Goal: Contribute content: Contribute content

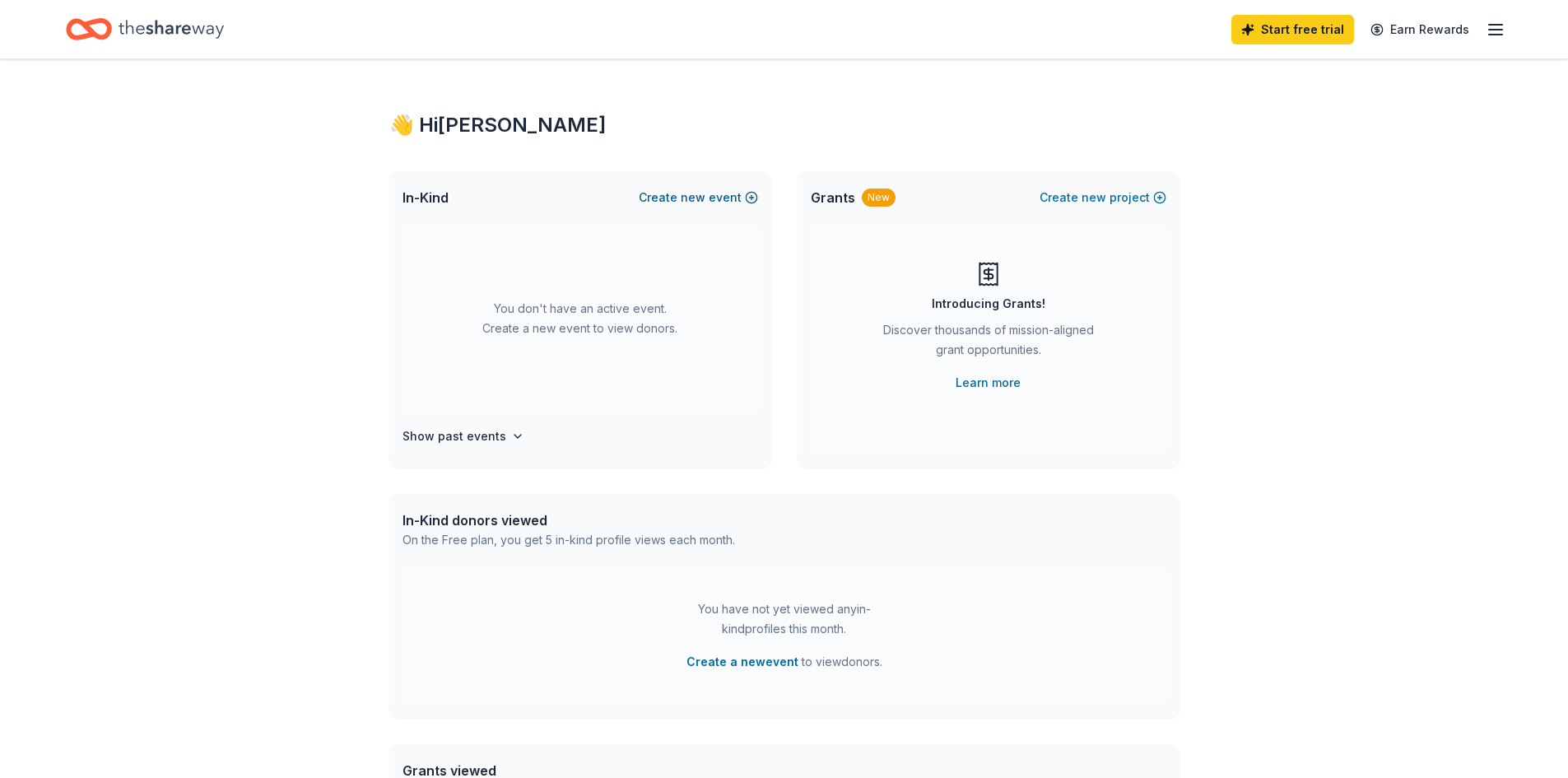
click at [690, 200] on span "new" at bounding box center [693, 197] width 25 height 20
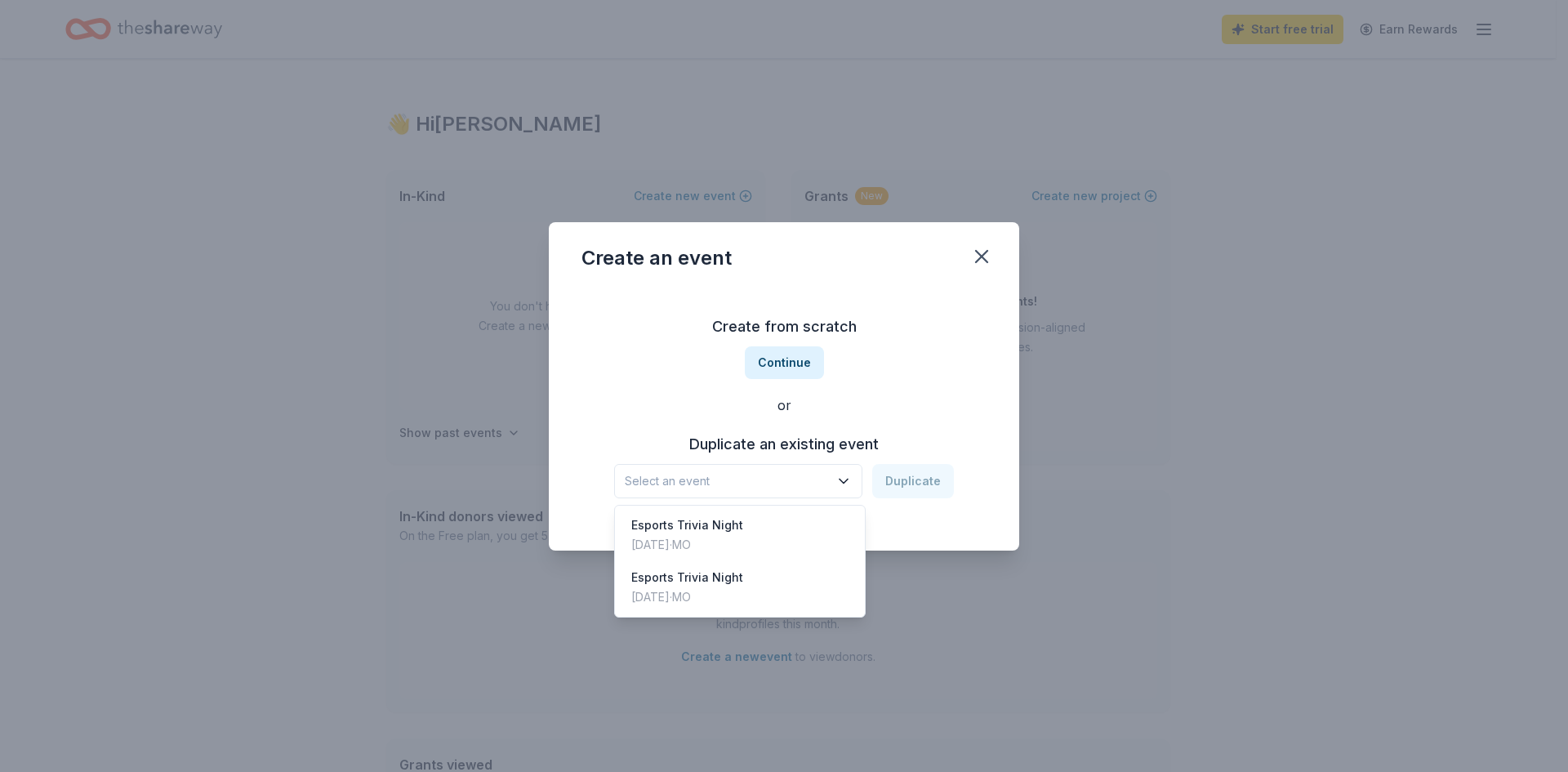
click at [769, 482] on span "Select an event" at bounding box center [726, 481] width 204 height 19
click at [764, 527] on div "Esports Trivia Night [DATE] · [GEOGRAPHIC_DATA]" at bounding box center [740, 535] width 243 height 52
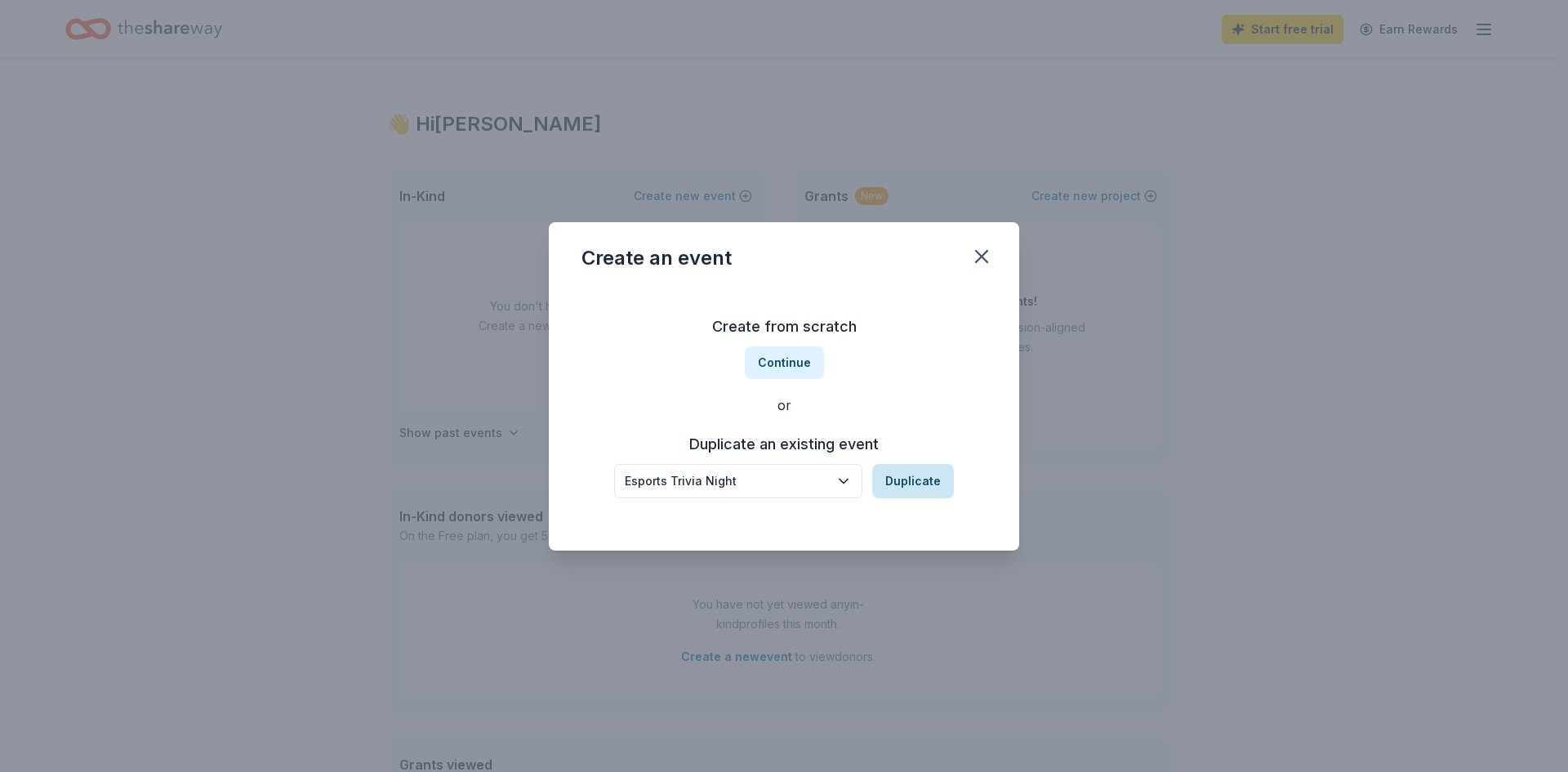
click at [903, 473] on button "Duplicate" at bounding box center [912, 481] width 81 height 35
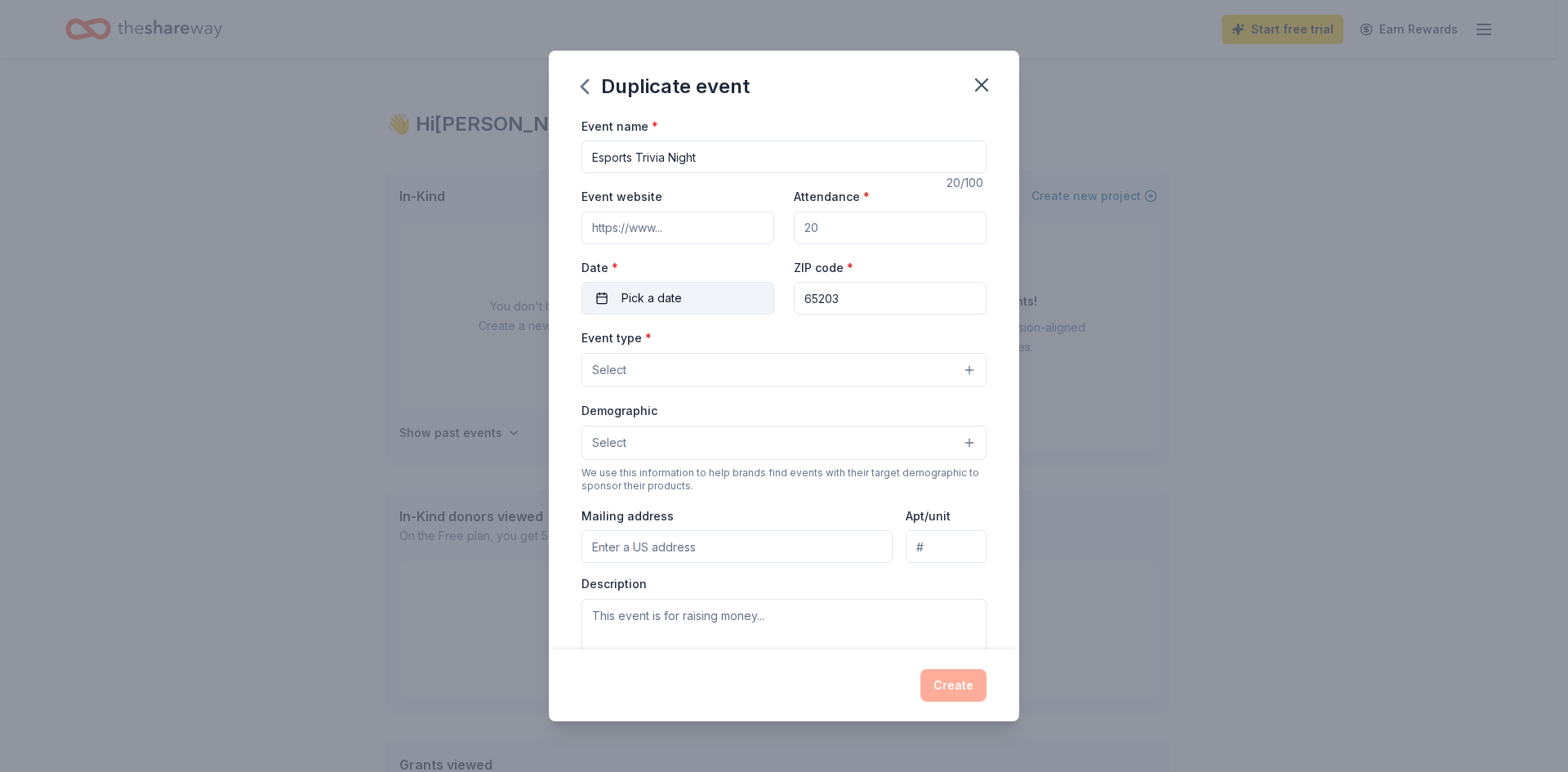
click at [650, 303] on span "Pick a date" at bounding box center [651, 298] width 60 height 19
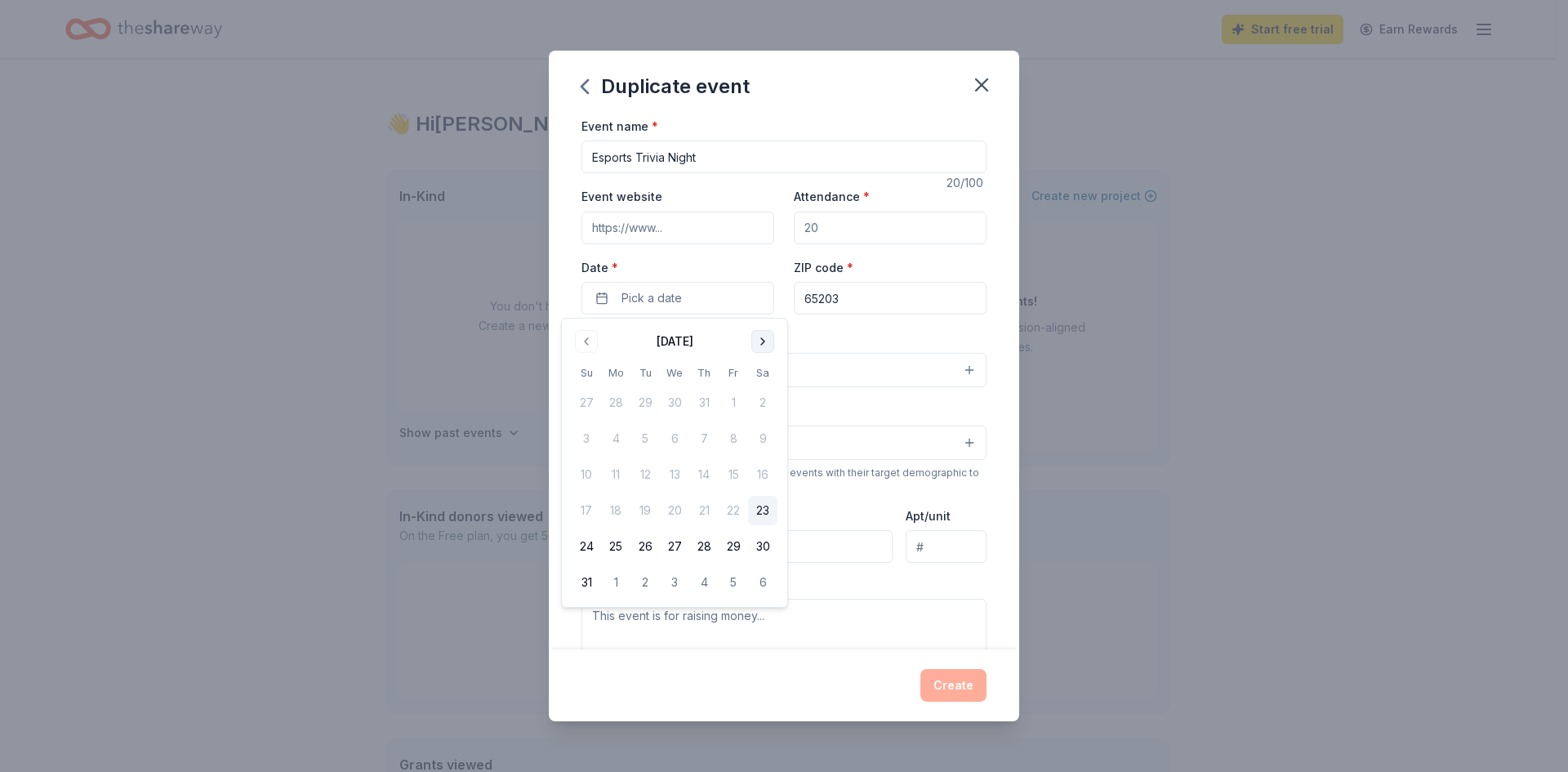
click at [756, 341] on button "Go to next month" at bounding box center [763, 342] width 23 height 23
click at [753, 470] on button "15" at bounding box center [762, 475] width 29 height 29
click at [972, 473] on div "We use this information to help brands find events with their target demographi…" at bounding box center [784, 480] width 405 height 27
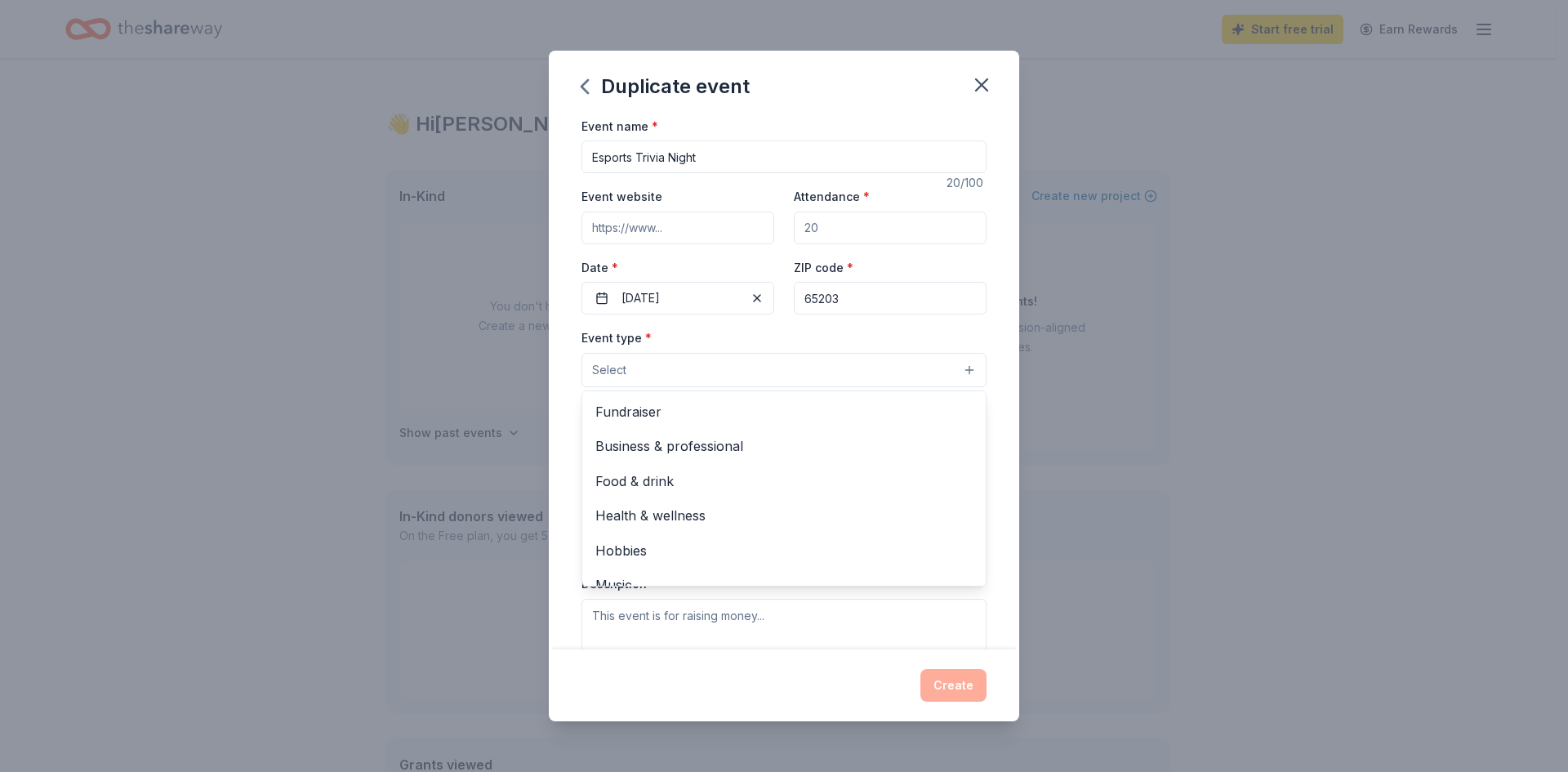
click at [733, 361] on button "Select" at bounding box center [784, 370] width 405 height 35
click at [727, 414] on span "Fundraiser" at bounding box center [784, 412] width 377 height 21
click at [988, 368] on div "Event name * Esports Trivia Night 20 /100 Event website Attendance * Date * [DA…" at bounding box center [784, 382] width 471 height 534
click at [724, 380] on button "Fundraiser" at bounding box center [784, 371] width 405 height 36
click at [995, 320] on div "Event name * Esports Trivia Night 20 /100 Event website Attendance * Date * [DA…" at bounding box center [784, 382] width 471 height 534
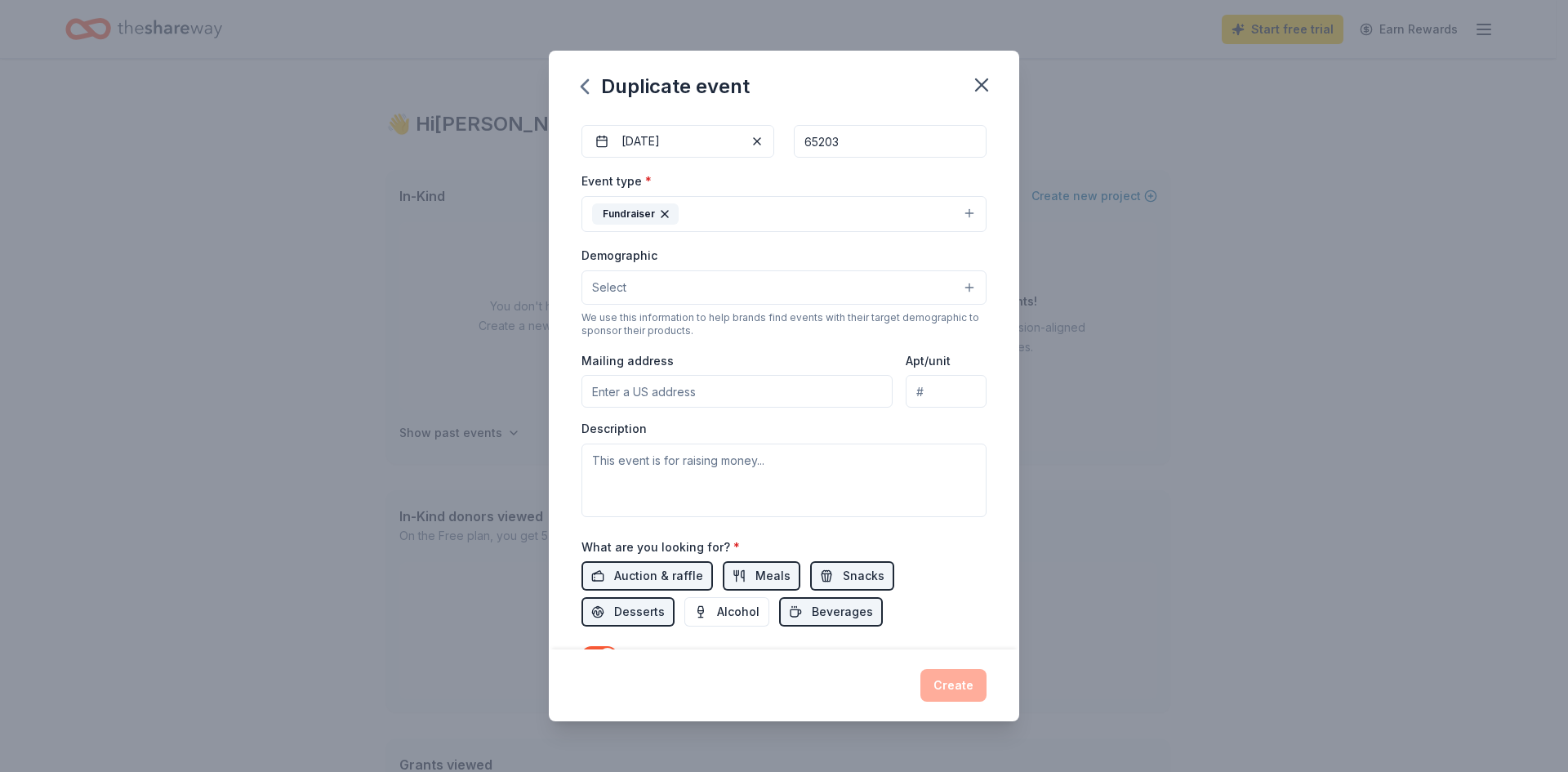
scroll to position [164, 0]
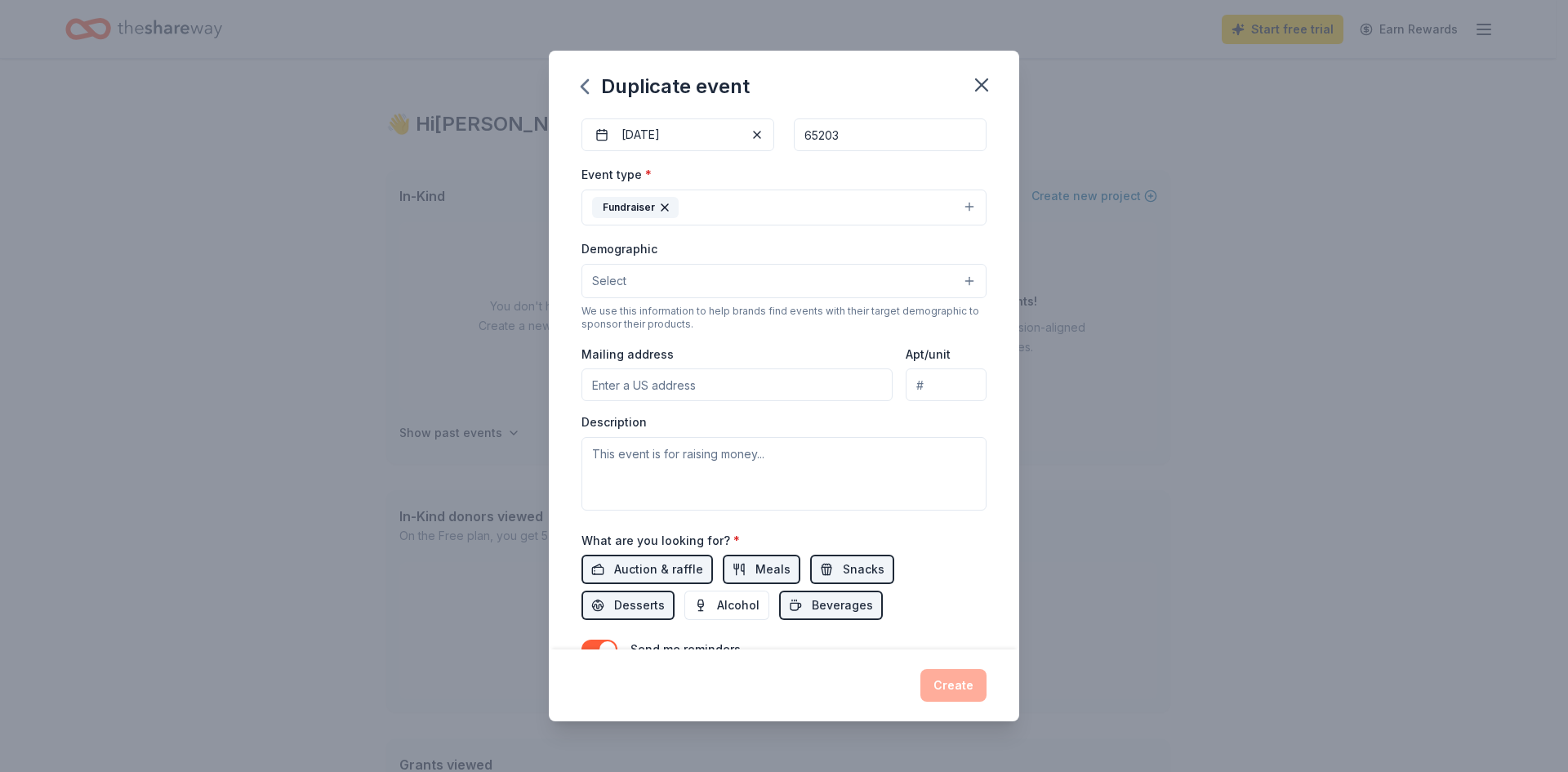
click at [672, 288] on button "Select" at bounding box center [784, 281] width 405 height 35
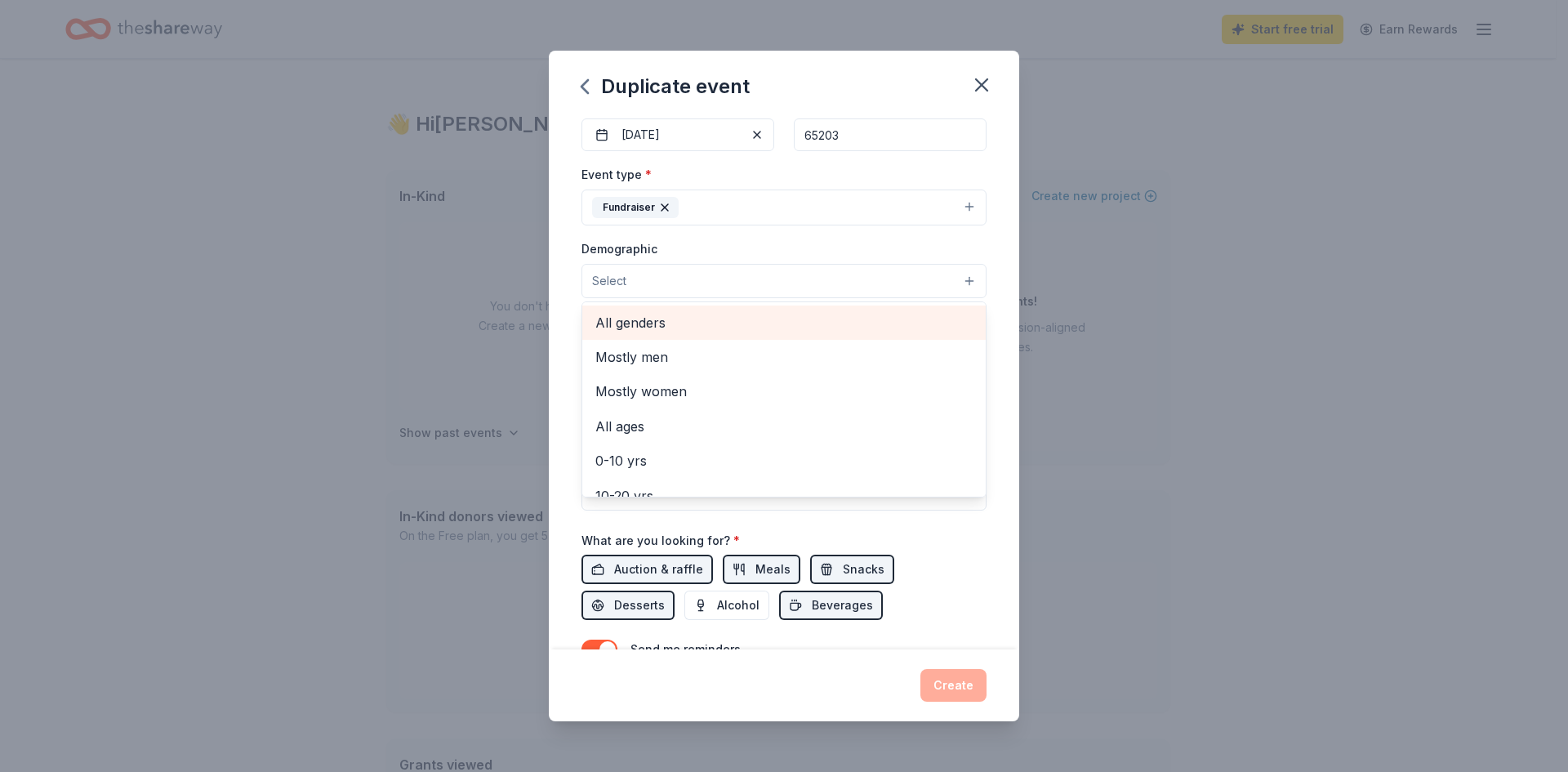
click at [667, 328] on span "All genders" at bounding box center [784, 322] width 377 height 21
click at [993, 310] on div "Event name * Esports Trivia Night 20 /100 Event website Attendance * Date * [DA…" at bounding box center [784, 382] width 471 height 534
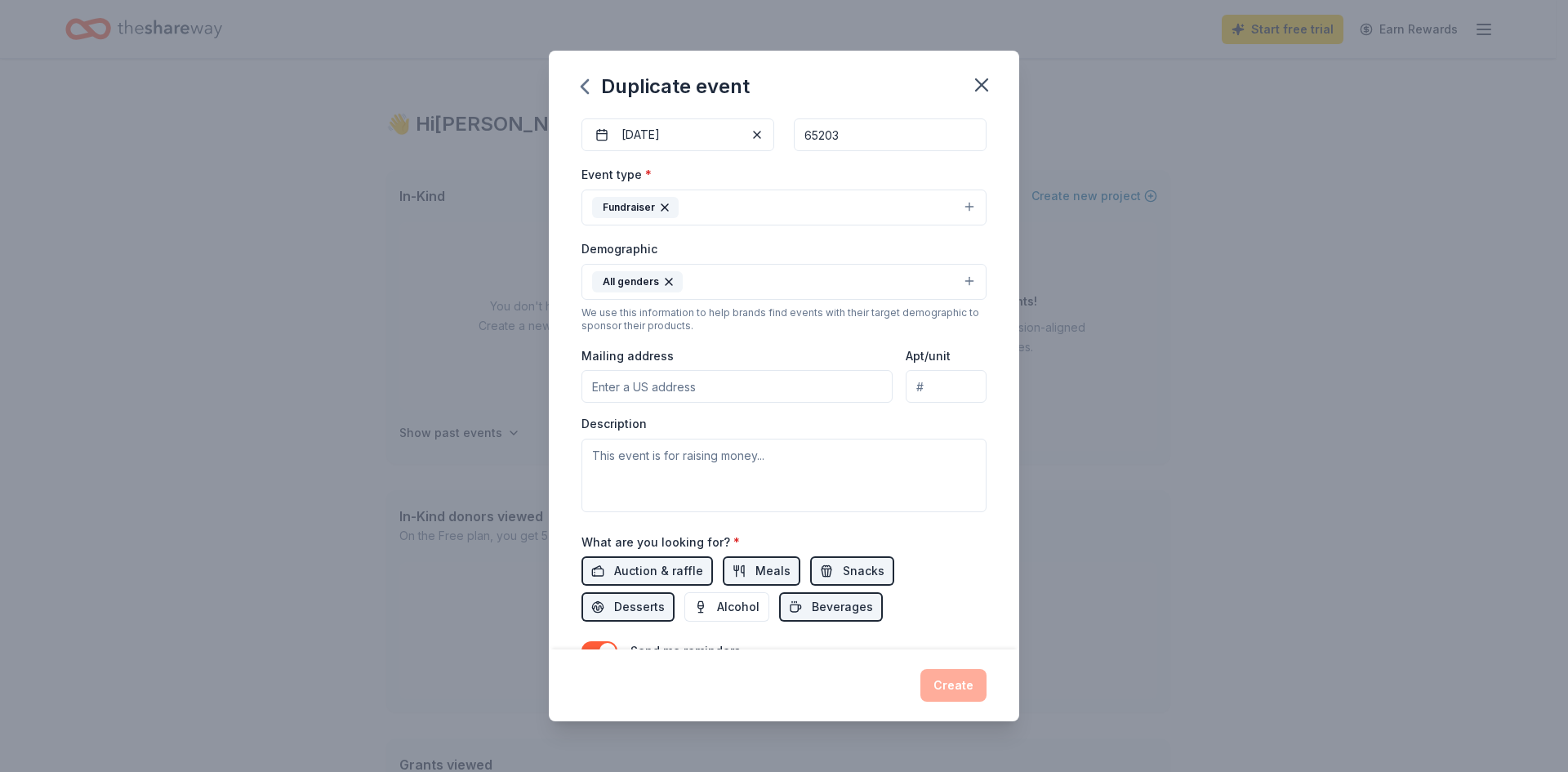
click at [710, 387] on input "Mailing address" at bounding box center [737, 386] width 311 height 33
type input "[STREET_ADDRESS][DEMOGRAPHIC_DATA]"
click at [694, 464] on textarea at bounding box center [784, 475] width 405 height 73
paste textarea "[DEMOGRAPHIC_DATA] Fellowship School will host its “Knights of the Round Table …"
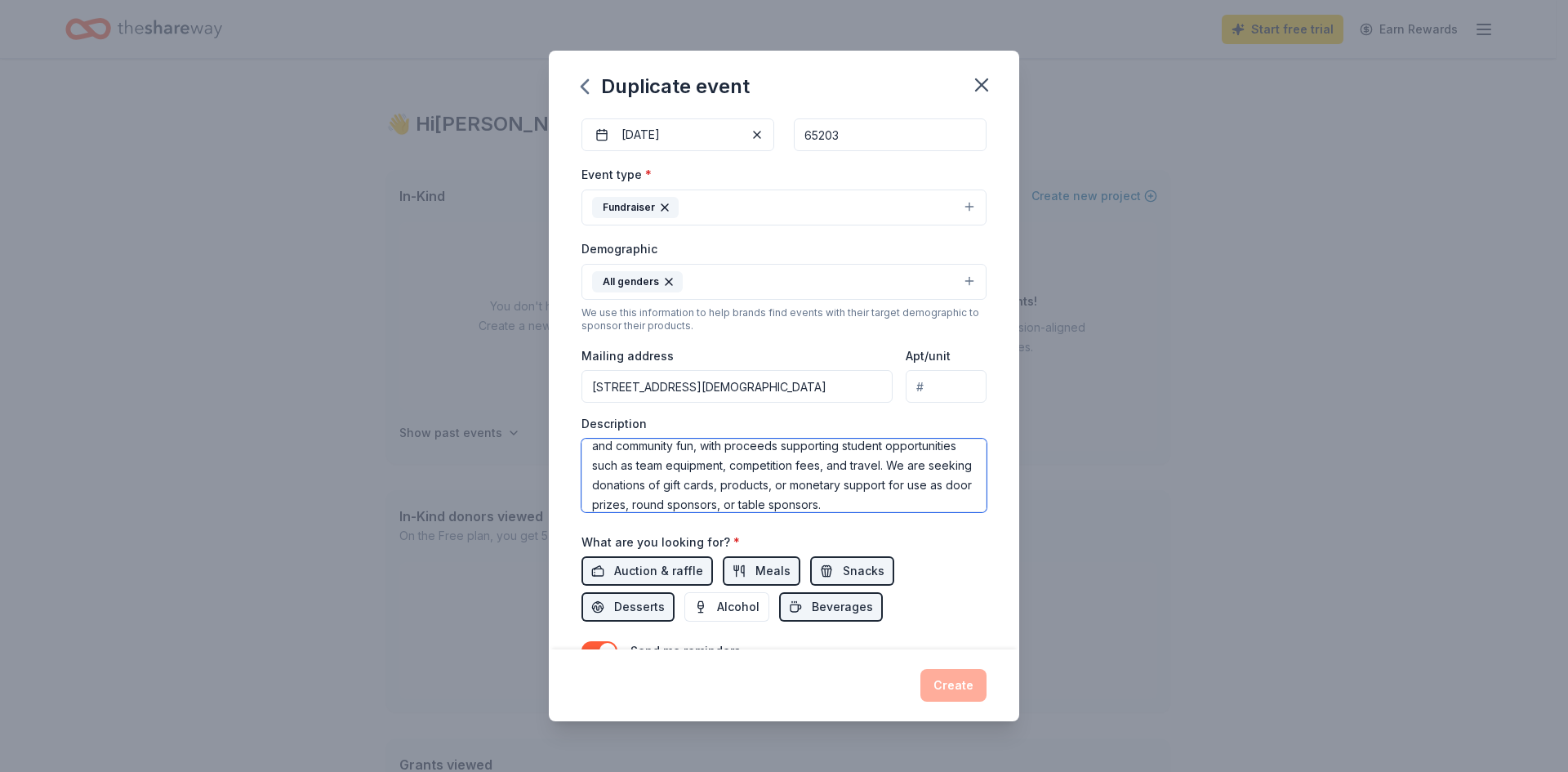
scroll to position [0, 0]
click at [811, 455] on textarea "[DEMOGRAPHIC_DATA] Fellowship School will host its “Knights of the Round Table …" at bounding box center [784, 475] width 405 height 73
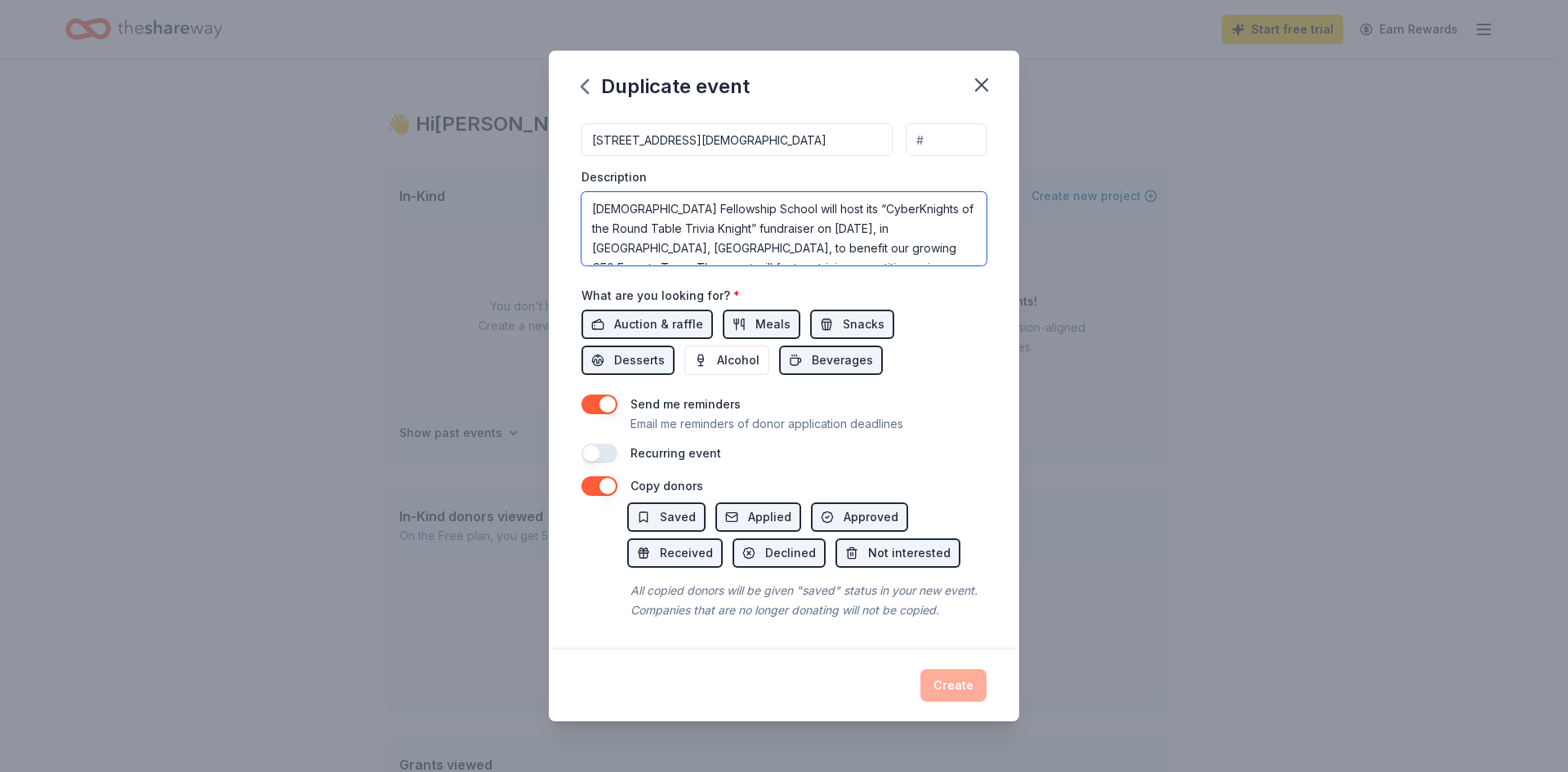
scroll to position [429, 0]
type textarea "[DEMOGRAPHIC_DATA] Fellowship School will host its “CyberKnights of the Round T…"
click at [957, 677] on div "Create" at bounding box center [784, 685] width 405 height 33
click at [603, 444] on button "button" at bounding box center [599, 453] width 36 height 19
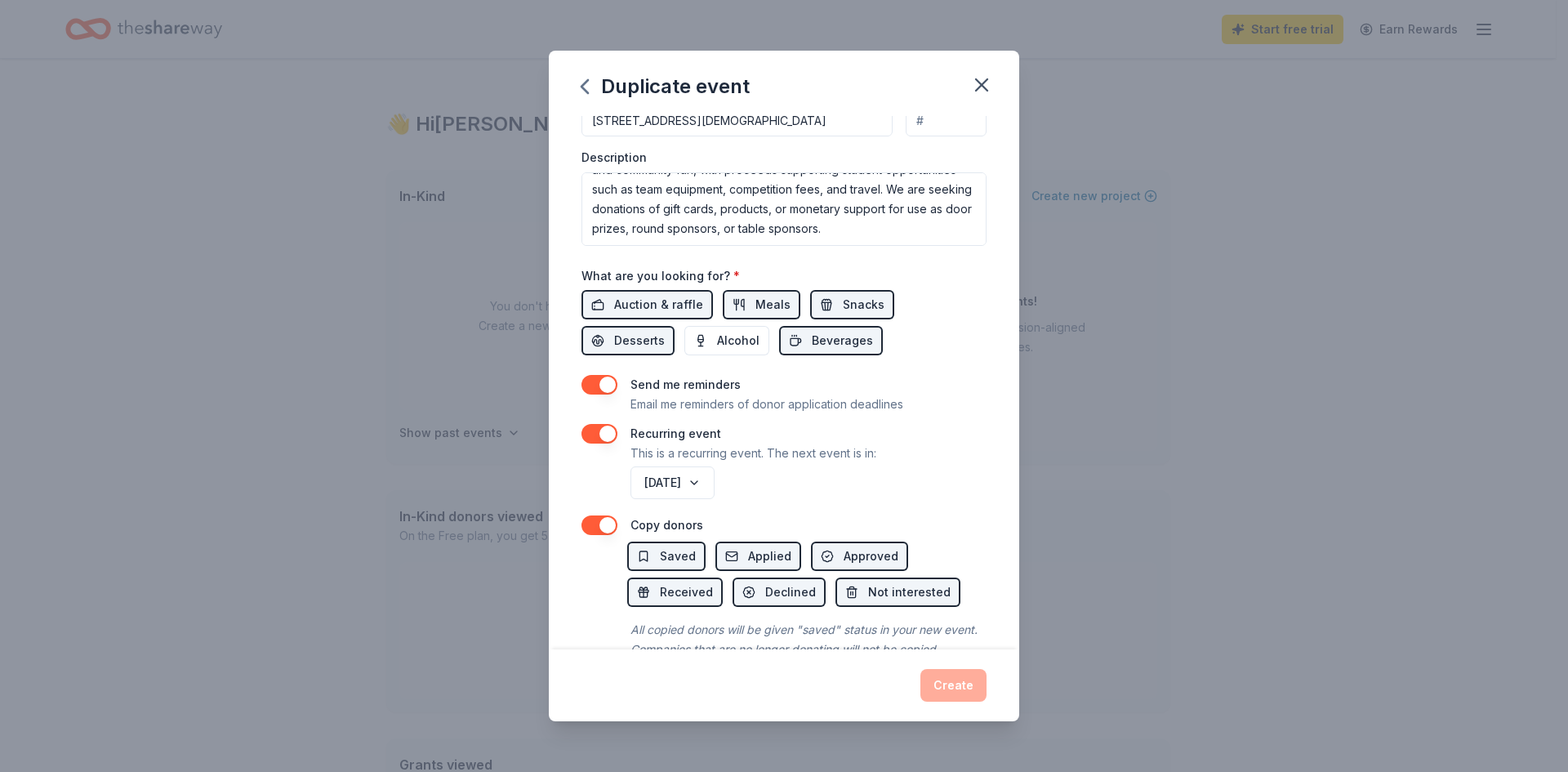
click at [939, 688] on div "Create" at bounding box center [784, 685] width 405 height 33
click at [603, 436] on button "button" at bounding box center [599, 434] width 36 height 19
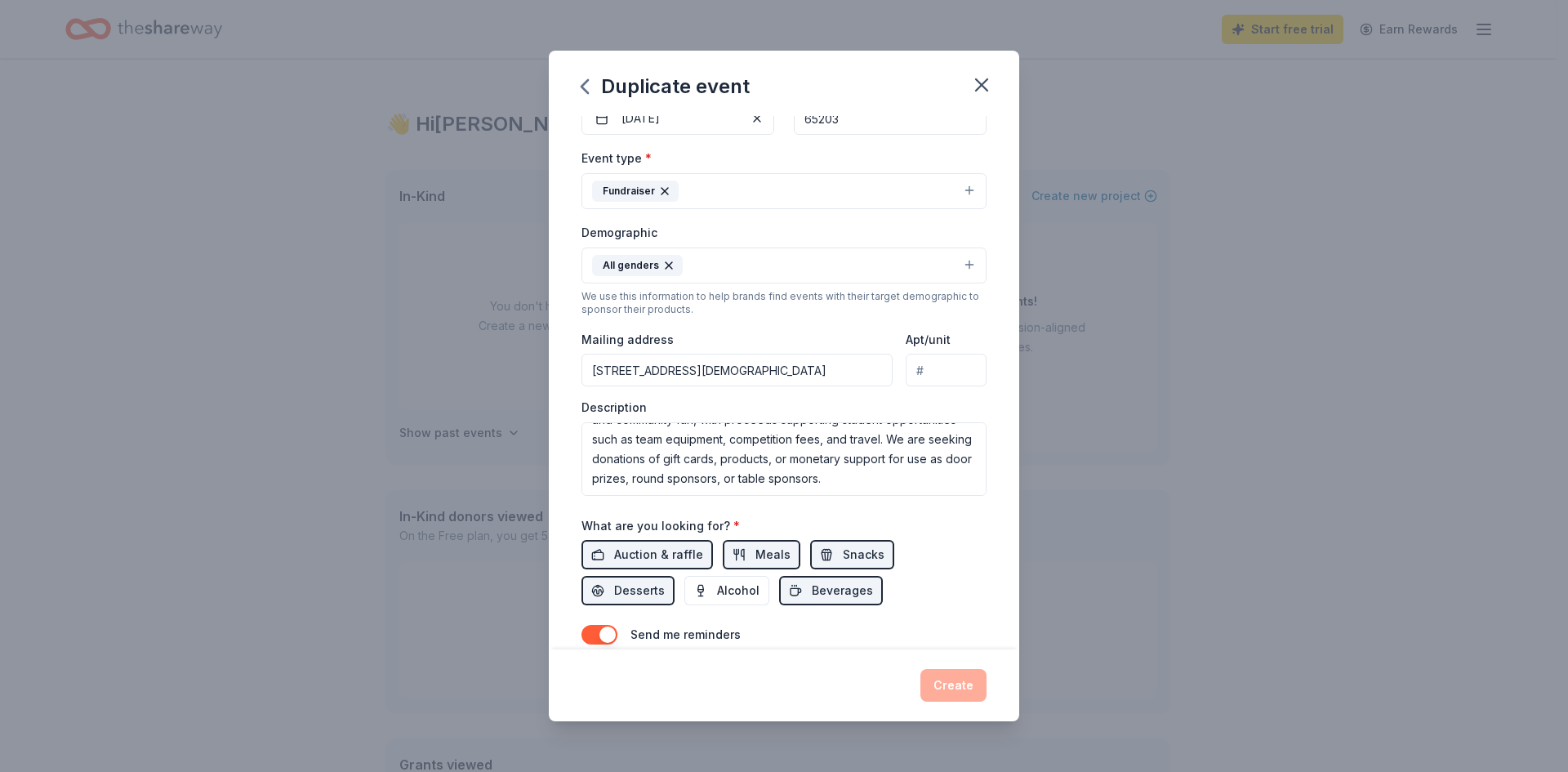
scroll to position [0, 0]
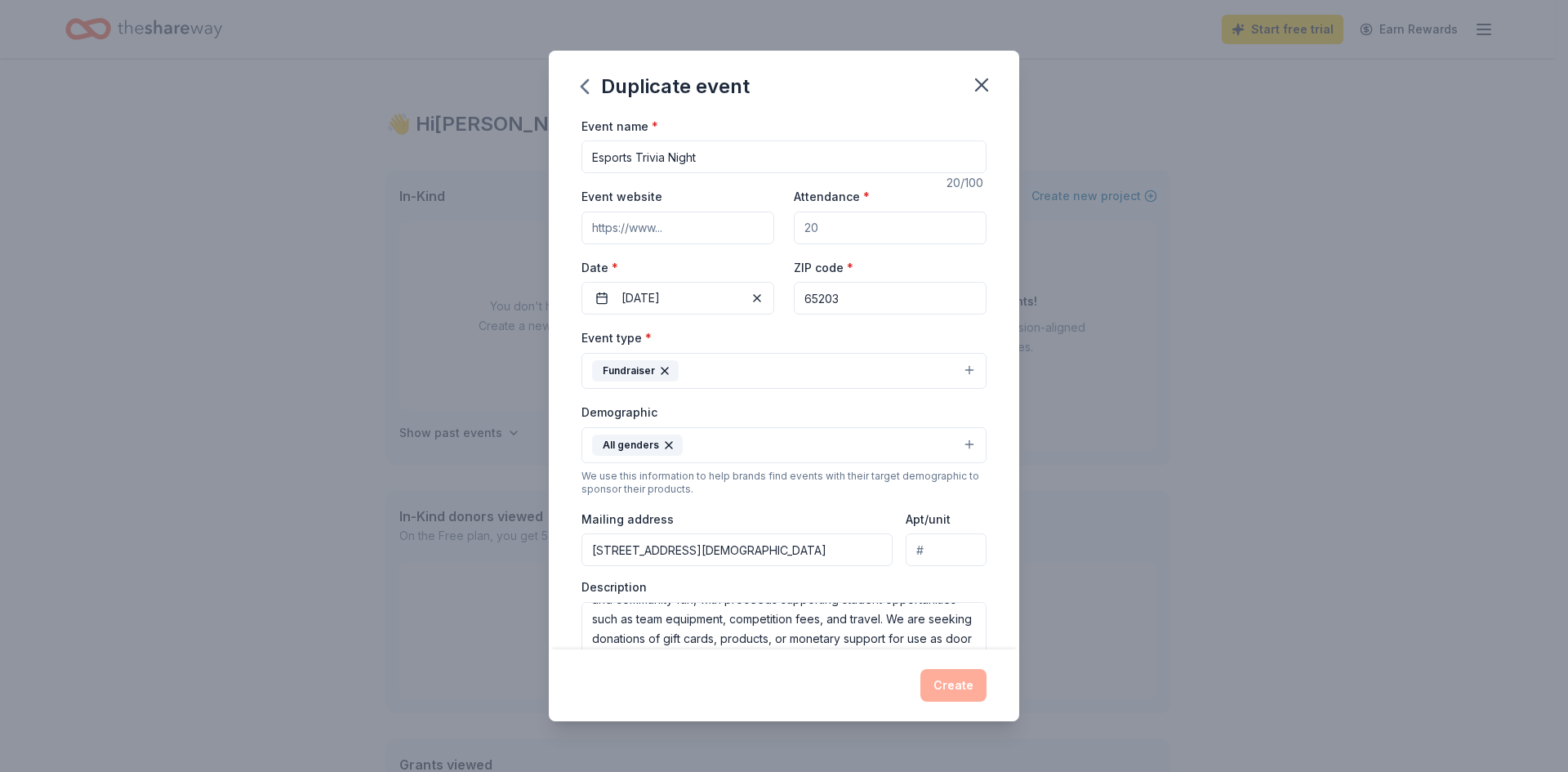
click at [830, 231] on input "Attendance *" at bounding box center [890, 228] width 193 height 33
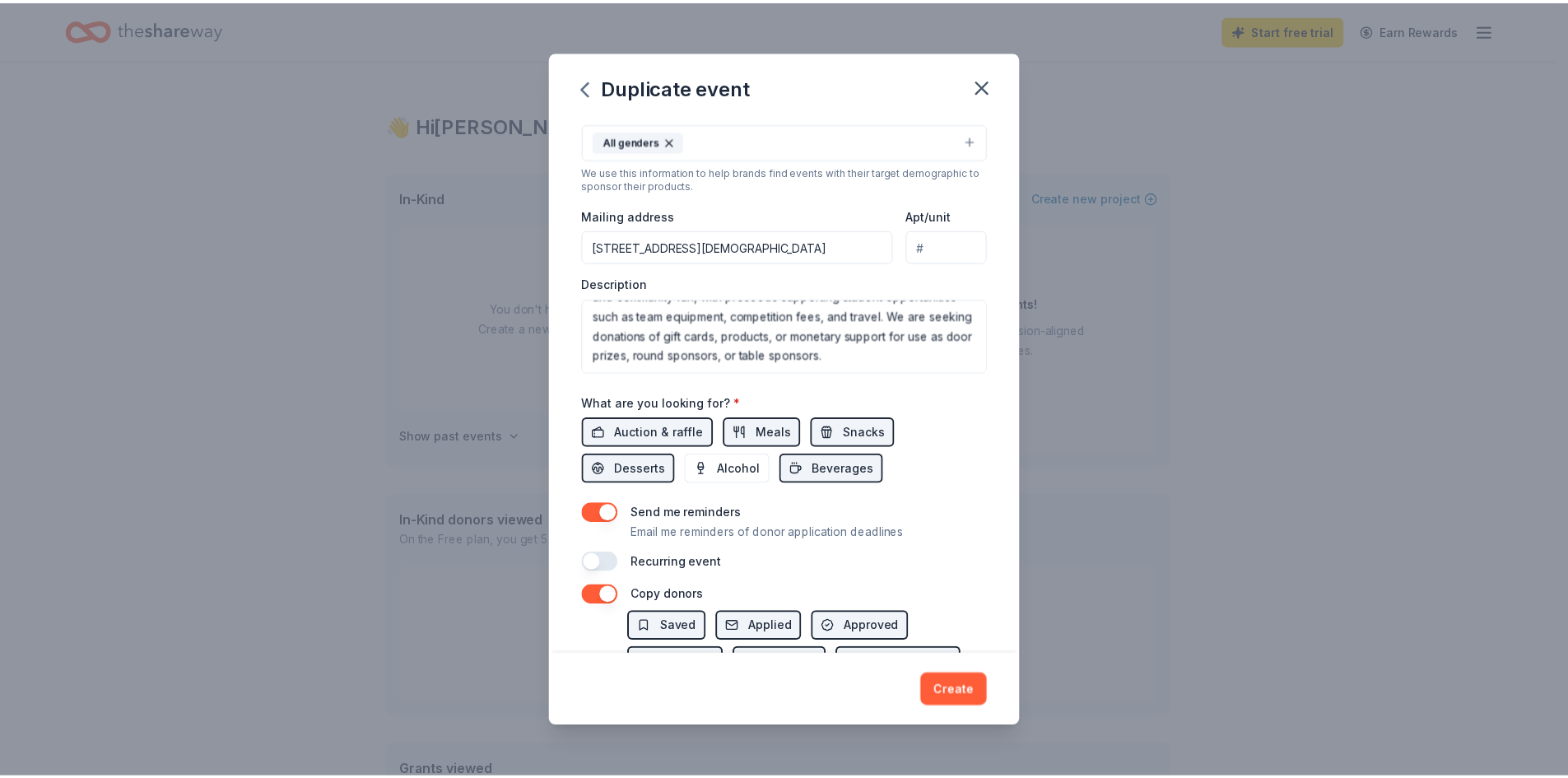
scroll to position [329, 0]
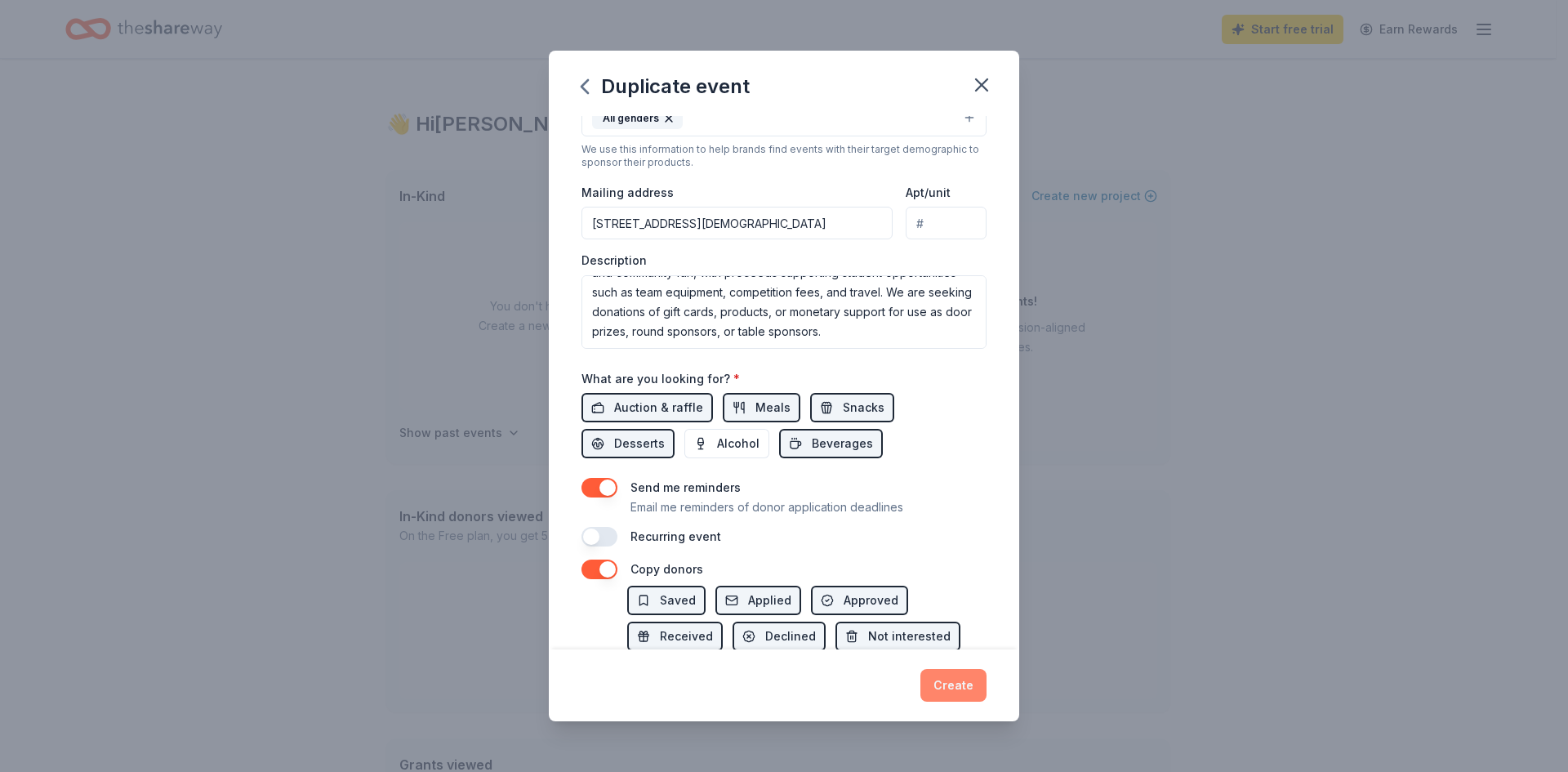
type input "100"
click at [956, 683] on button "Create" at bounding box center [953, 685] width 66 height 33
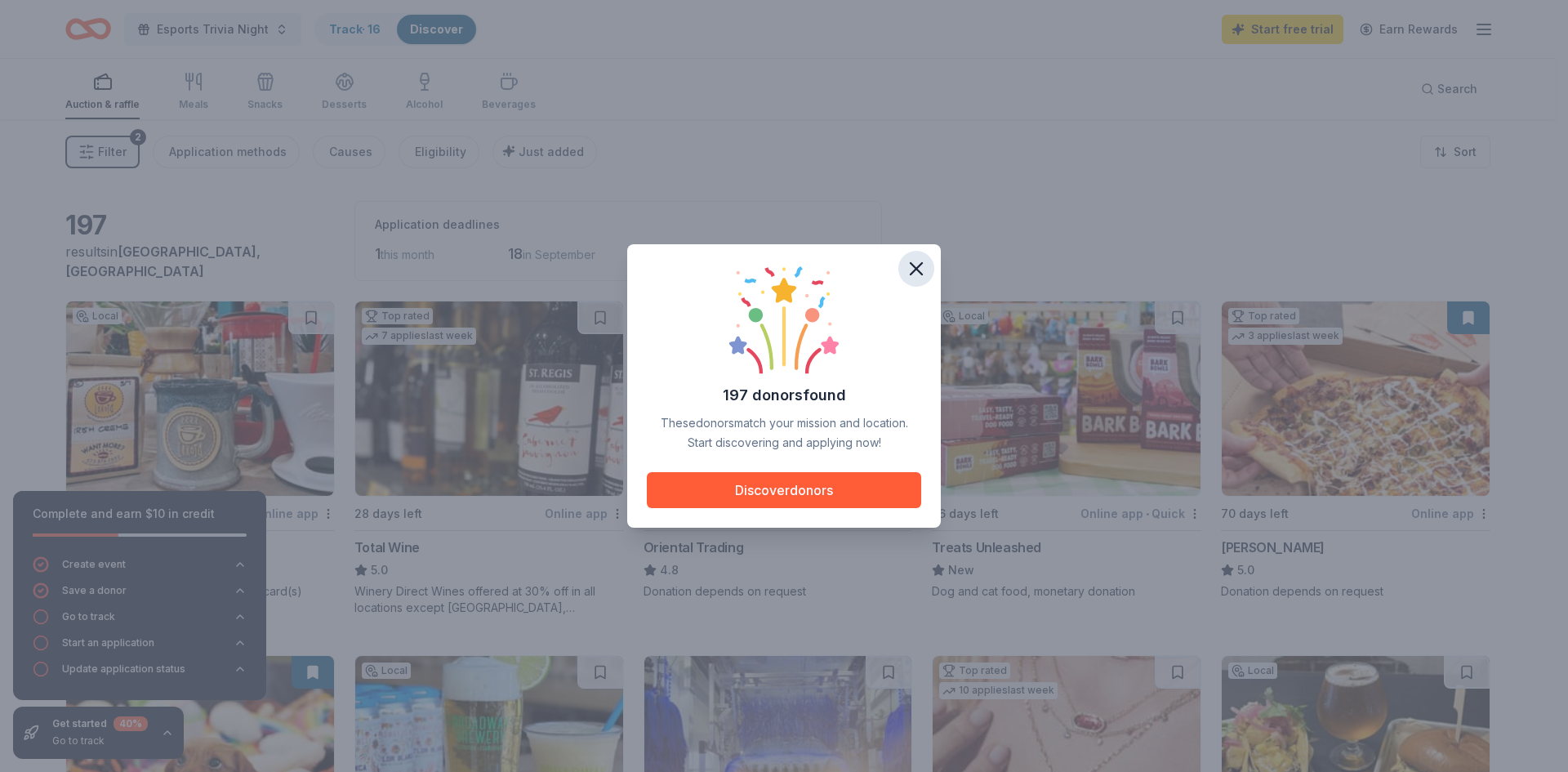
click at [914, 268] on icon "button" at bounding box center [916, 269] width 23 height 23
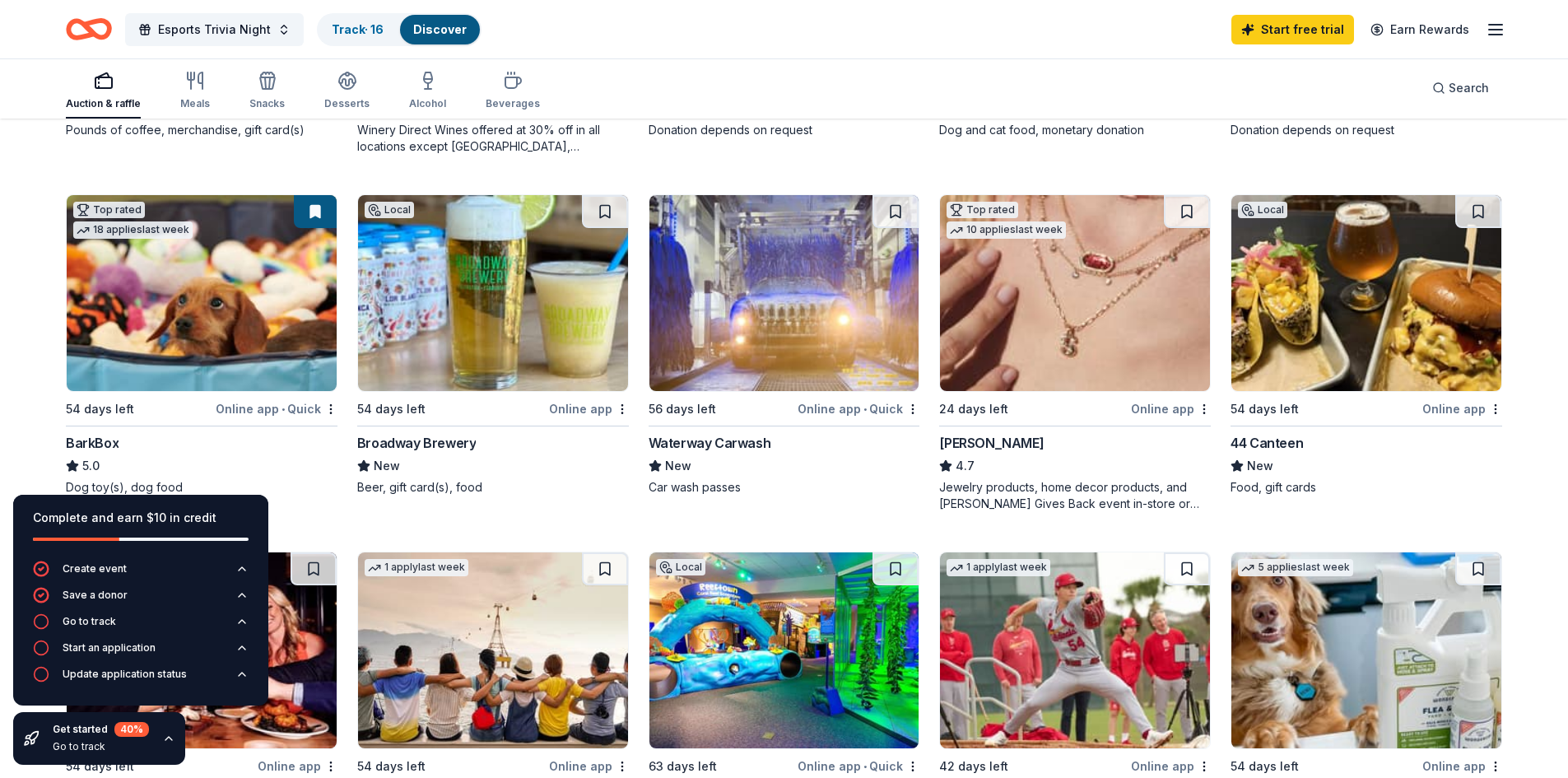
scroll to position [494, 0]
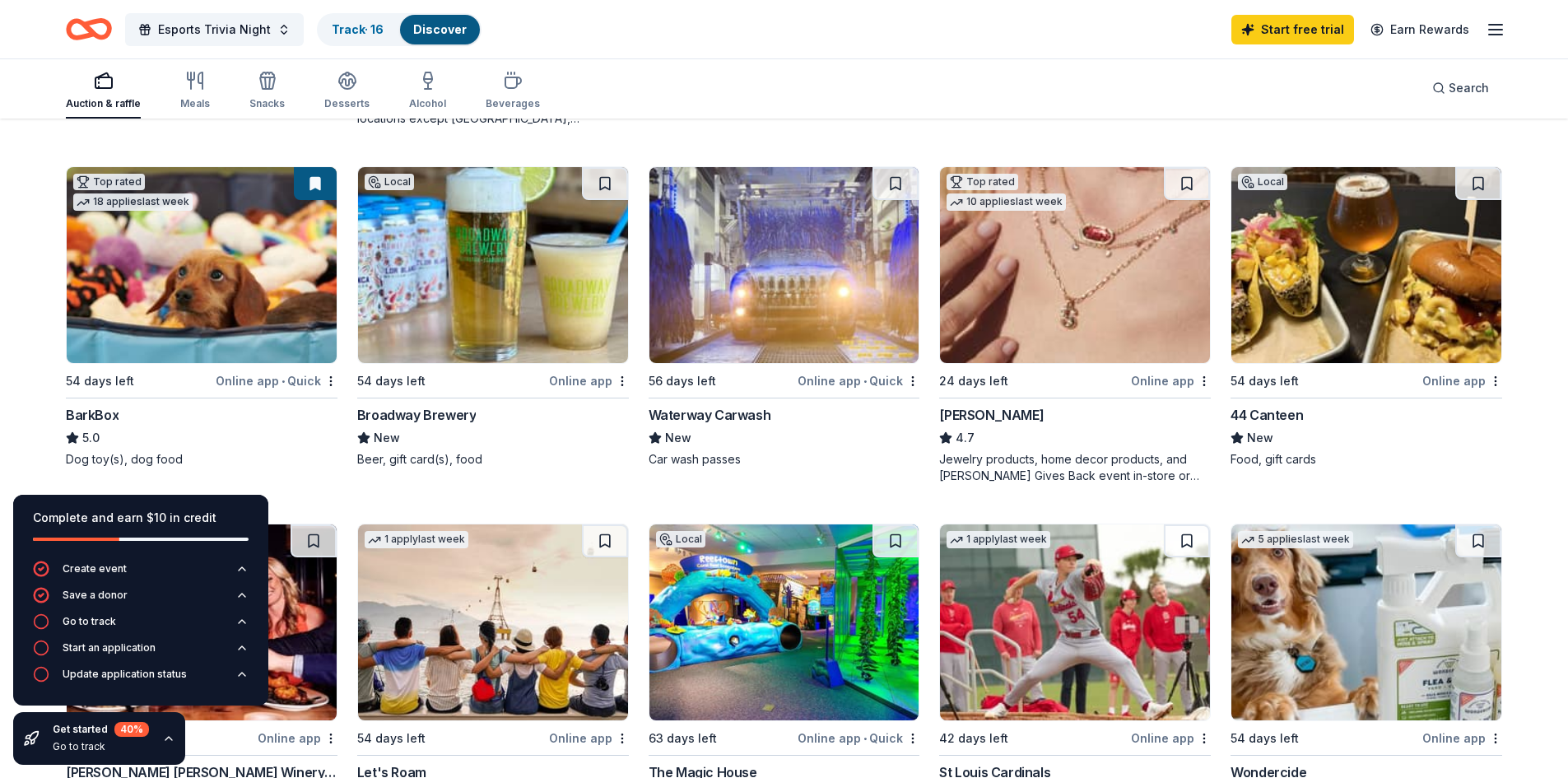
click at [166, 735] on icon "button" at bounding box center [169, 738] width 13 height 13
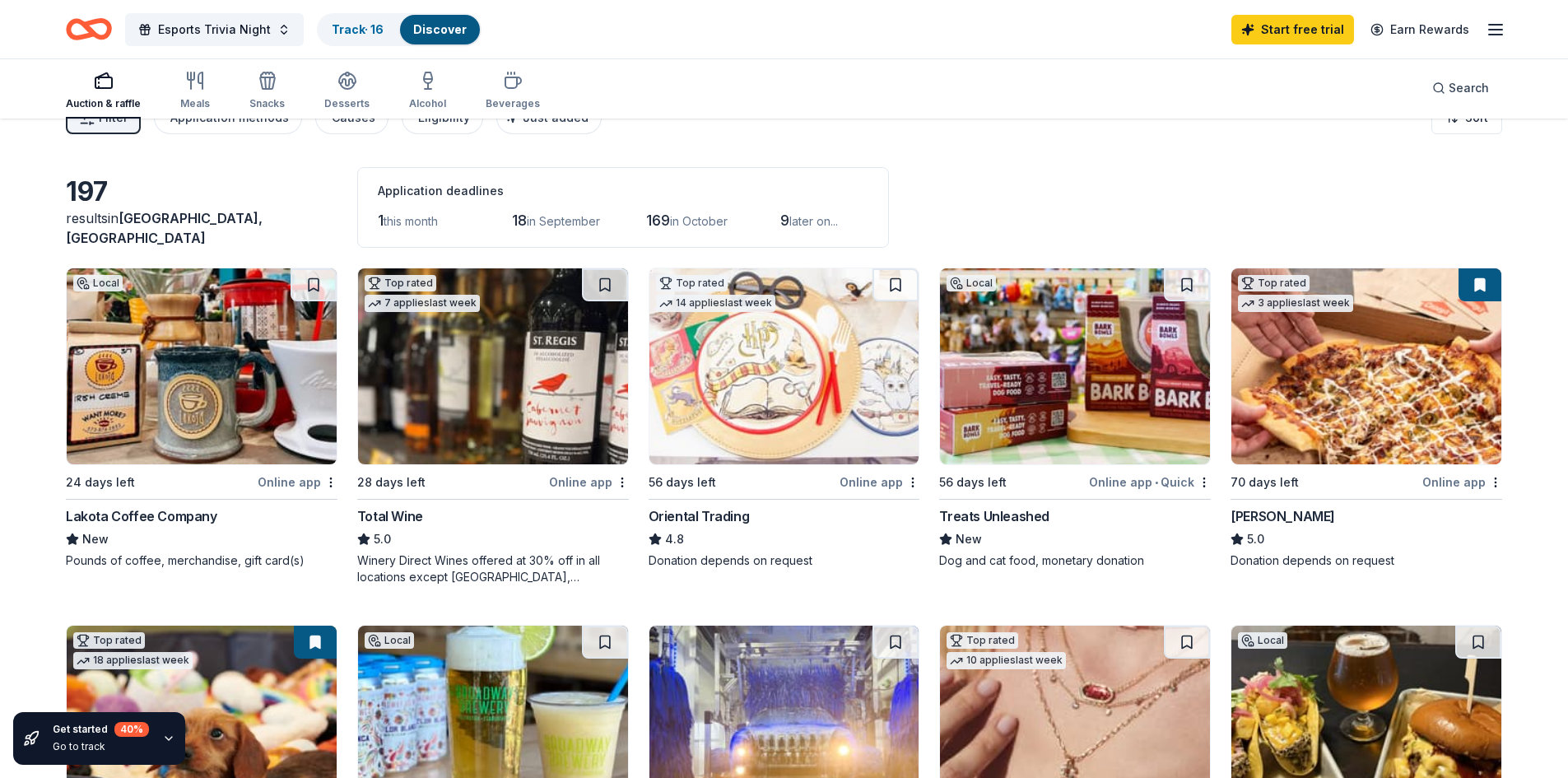
scroll to position [0, 0]
